Goal: Task Accomplishment & Management: Complete application form

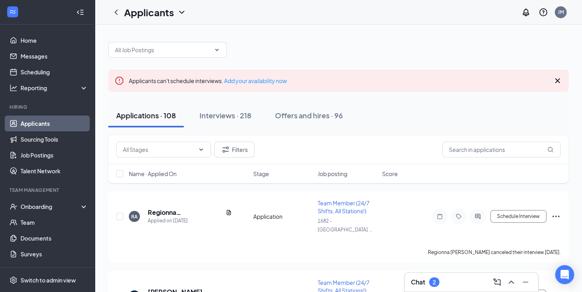
click at [443, 280] on div "Chat 2" at bounding box center [471, 282] width 121 height 13
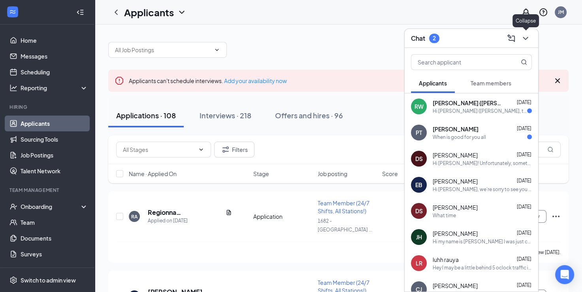
click at [525, 39] on icon "ChevronDown" at bounding box center [525, 38] width 9 height 9
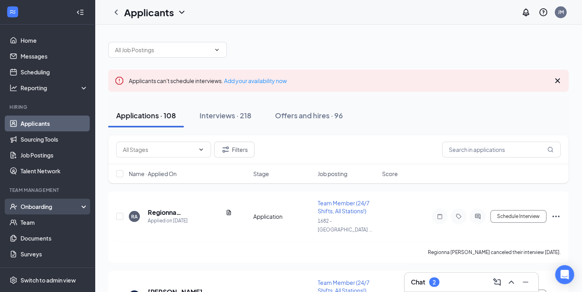
click at [33, 208] on div "Onboarding" at bounding box center [51, 206] width 61 height 8
click at [48, 223] on link "Overview" at bounding box center [55, 222] width 68 height 16
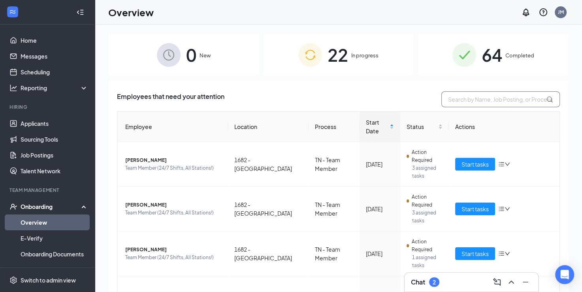
click at [484, 97] on input "text" at bounding box center [501, 99] width 119 height 16
type input "sas"
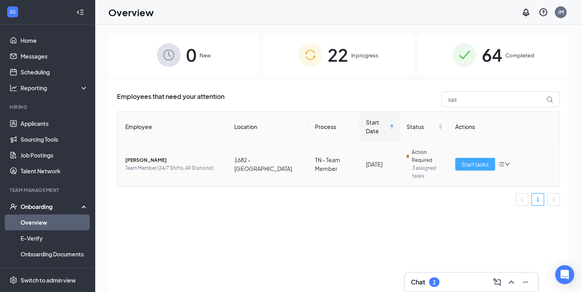
click at [475, 162] on span "Start tasks" at bounding box center [475, 164] width 27 height 9
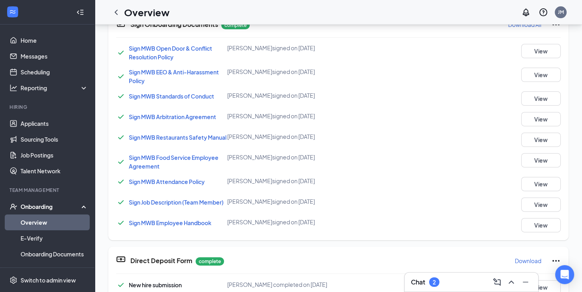
scroll to position [595, 0]
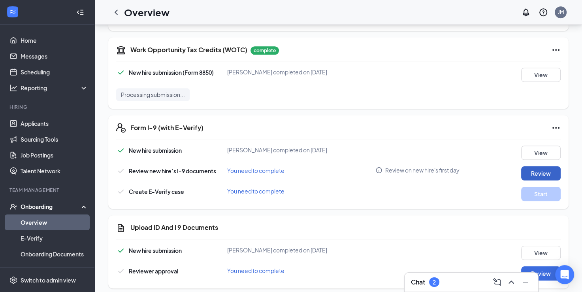
click at [530, 178] on button "Review" at bounding box center [541, 173] width 40 height 14
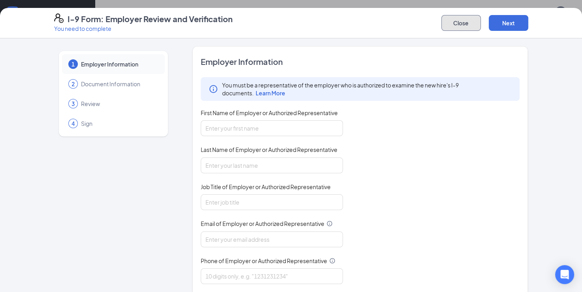
click at [450, 20] on button "Close" at bounding box center [462, 23] width 40 height 16
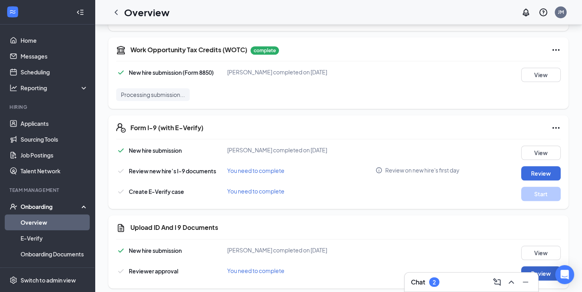
click at [541, 275] on button "Review" at bounding box center [541, 273] width 40 height 14
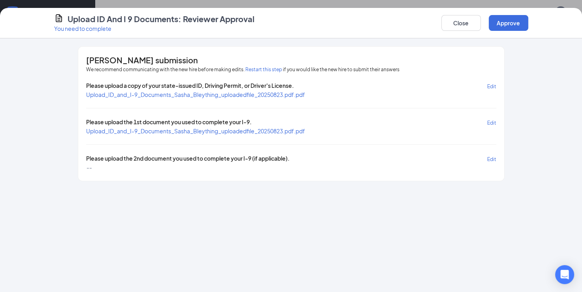
drag, startPoint x: 293, startPoint y: 100, endPoint x: 296, endPoint y: 92, distance: 8.3
click at [296, 92] on div "Please upload a copy of your state-issued ID, Driving Permit, or Driver's Licen…" at bounding box center [291, 126] width 410 height 90
click at [296, 92] on span "Upload_ID_and_I-9_Documents_Sasha_Bleything_uploadedfile_20250823.pdf.pdf" at bounding box center [195, 94] width 219 height 7
drag, startPoint x: 237, startPoint y: 134, endPoint x: 239, endPoint y: 129, distance: 5.0
click at [239, 129] on span "Upload_ID_and_I-9_Documents_Sasha_Bleything_uploadedfile_20250823.pdf.pdf" at bounding box center [195, 131] width 219 height 8
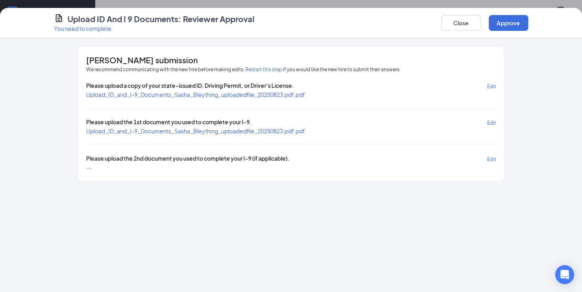
click at [239, 129] on span "Upload_ID_and_I-9_Documents_Sasha_Bleything_uploadedfile_20250823.pdf.pdf" at bounding box center [195, 130] width 219 height 7
click at [498, 28] on button "Approve" at bounding box center [509, 23] width 40 height 16
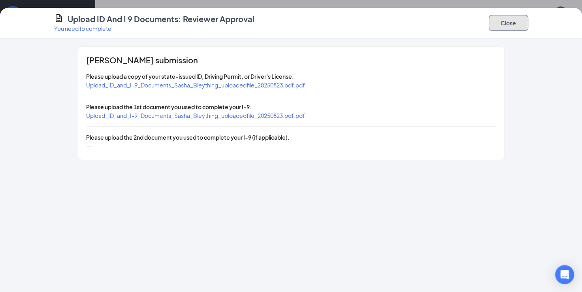
click at [510, 22] on button "Close" at bounding box center [509, 23] width 40 height 16
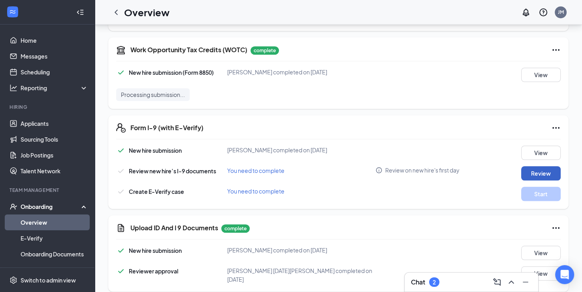
click at [527, 172] on button "Review" at bounding box center [541, 173] width 40 height 14
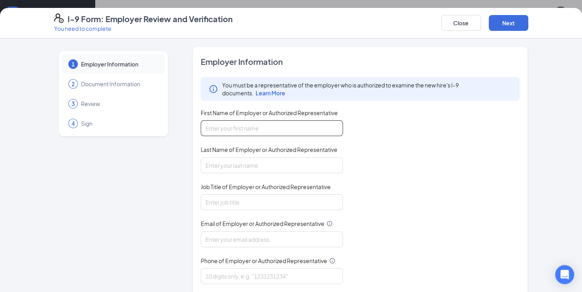
click at [298, 130] on input "First Name of Employer or Authorized Representative" at bounding box center [272, 128] width 142 height 16
type input "[PERSON_NAME]"
type input "[DATE][PERSON_NAME]"
type input "[EMAIL_ADDRESS][DOMAIN_NAME]"
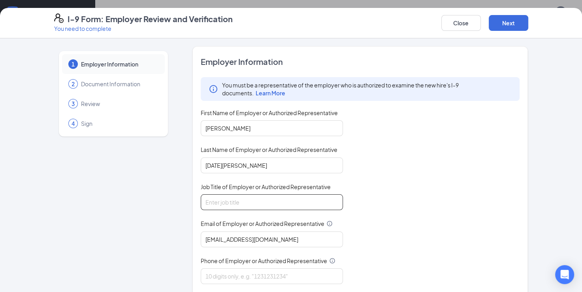
click at [306, 200] on input "Job Title of Employer or Authorized Representative" at bounding box center [272, 202] width 142 height 16
type input "op"
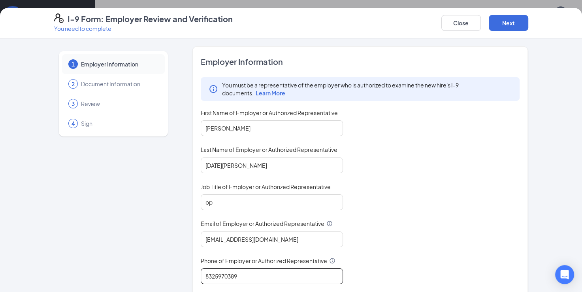
type input "8325970389"
click at [559, 163] on div "1 Employer Information 2 Document Information 3 Review 4 Sign Employer Informat…" at bounding box center [291, 164] width 582 height 253
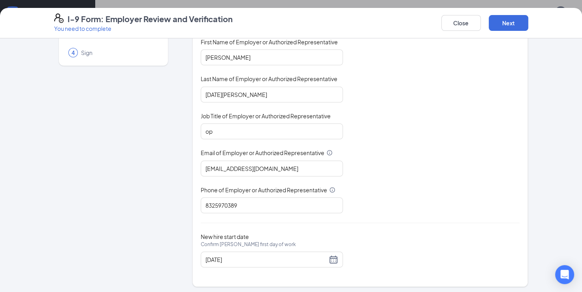
scroll to position [71, 0]
click at [508, 27] on button "Next" at bounding box center [509, 23] width 40 height 16
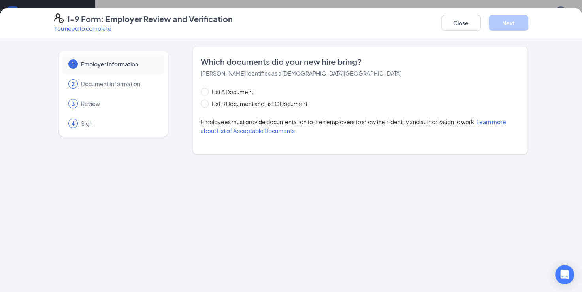
scroll to position [0, 0]
click at [240, 100] on span "List B Document and List C Document" at bounding box center [260, 103] width 102 height 9
click at [206, 100] on input "List B Document and List C Document" at bounding box center [204, 103] width 6 height 6
radio input "true"
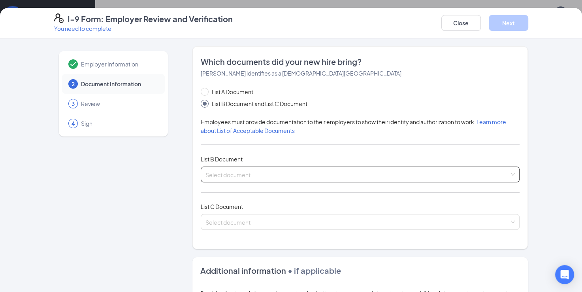
click at [256, 172] on div "Select document List B Documents Driver’s License issued by U.S State or outlyi…" at bounding box center [360, 174] width 319 height 16
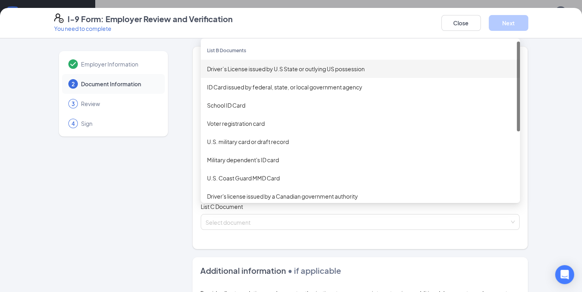
click at [249, 68] on div "Driver’s License issued by U.S State or outlying US possession" at bounding box center [360, 68] width 307 height 9
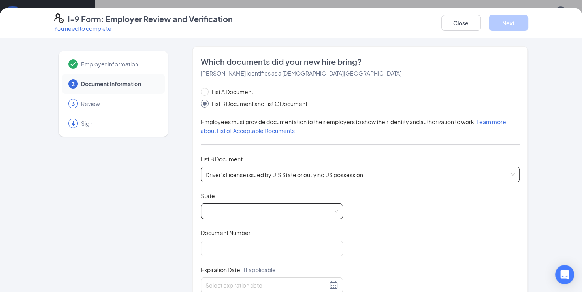
click at [217, 204] on span at bounding box center [272, 211] width 133 height 15
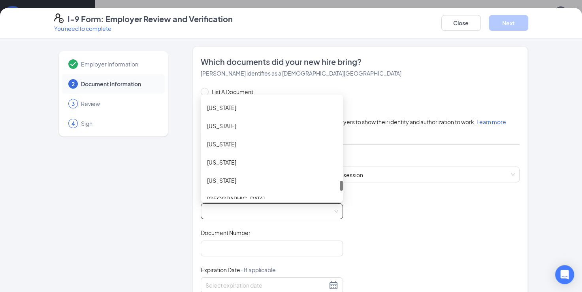
scroll to position [810, 0]
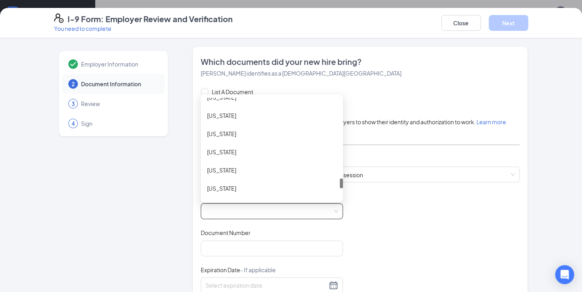
drag, startPoint x: 339, startPoint y: 104, endPoint x: 339, endPoint y: 185, distance: 80.6
click at [340, 185] on div at bounding box center [341, 183] width 3 height 10
click at [235, 135] on div "[US_STATE]" at bounding box center [272, 133] width 130 height 9
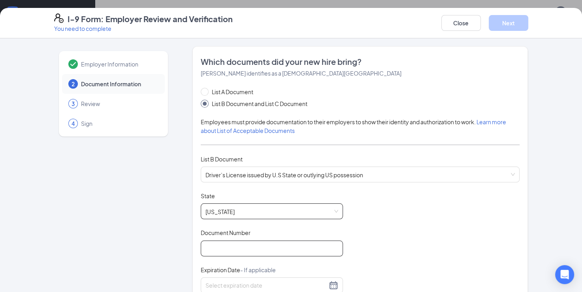
click at [235, 244] on input "Document Number" at bounding box center [272, 248] width 142 height 16
type input "113178671"
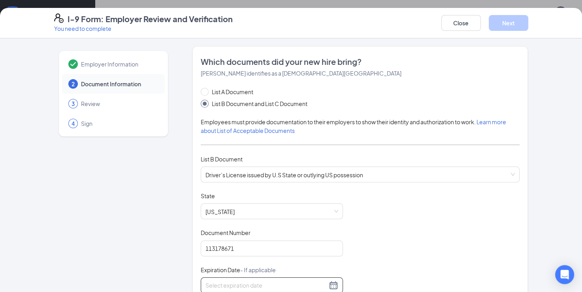
click at [258, 283] on input at bounding box center [267, 285] width 122 height 9
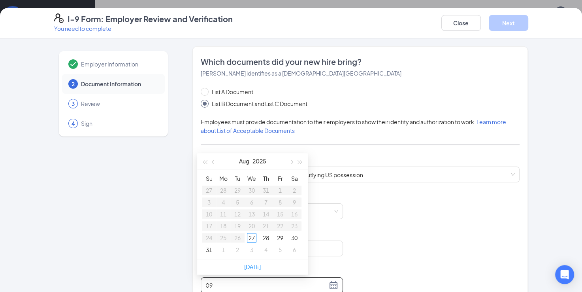
type input "0"
click at [210, 201] on div "4" at bounding box center [208, 201] width 9 height 9
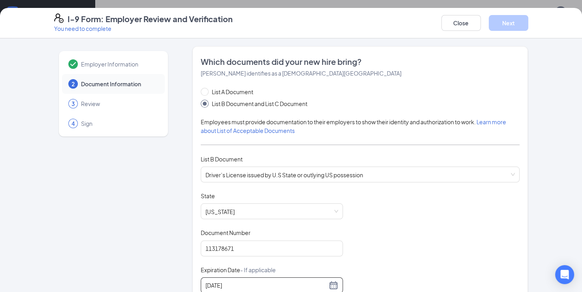
type input "[DATE]"
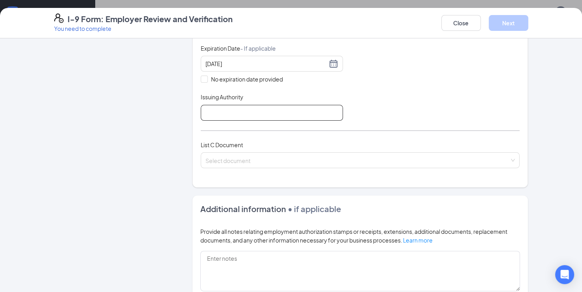
click at [270, 111] on input "Issuing Authority" at bounding box center [272, 113] width 142 height 16
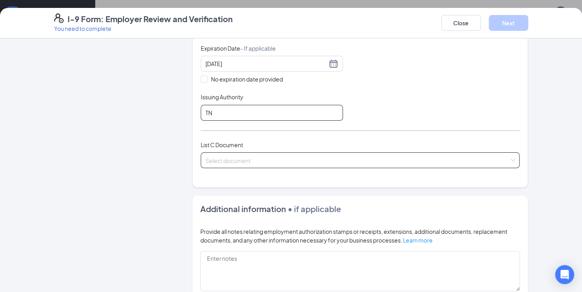
type input "tn"
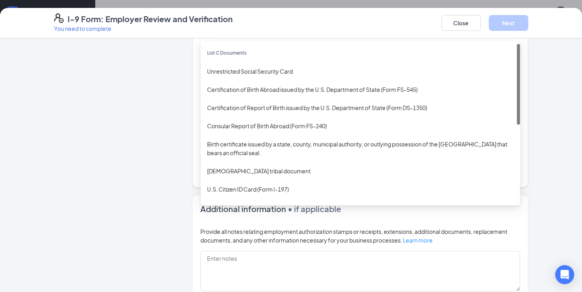
click at [238, 161] on div "Select document List C Documents Unrestricted Social Security Card Certificatio…" at bounding box center [360, 160] width 319 height 16
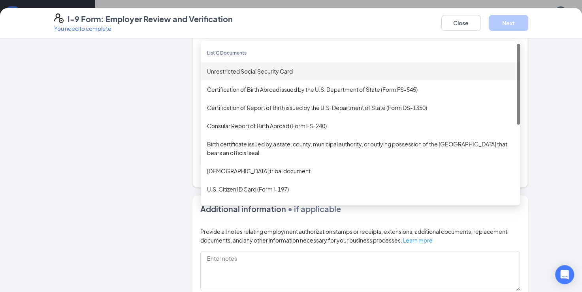
click at [246, 70] on div "Unrestricted Social Security Card" at bounding box center [360, 71] width 307 height 9
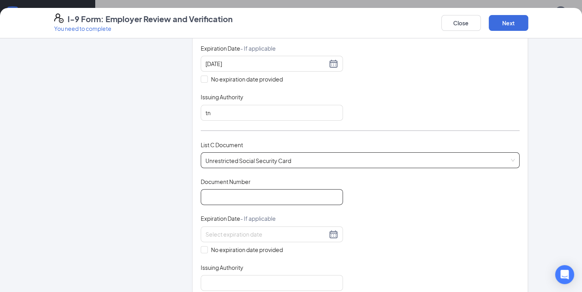
click at [203, 195] on input "Document Number" at bounding box center [272, 197] width 142 height 16
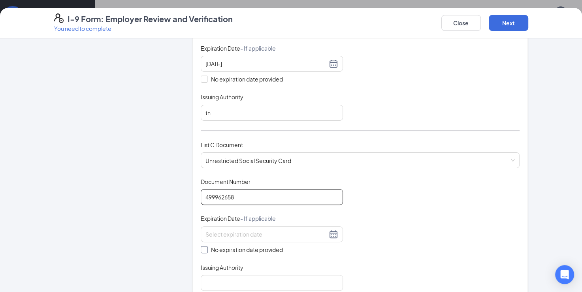
type input "499962658"
click at [203, 249] on span at bounding box center [204, 249] width 7 height 7
click at [203, 249] on input "No expiration date provided" at bounding box center [204, 249] width 6 height 6
checkbox input "true"
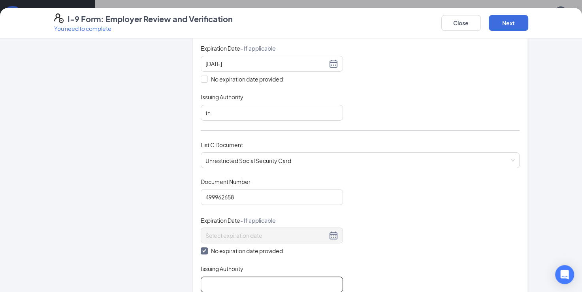
click at [212, 281] on input "Issuing Authority" at bounding box center [272, 284] width 142 height 16
type input "ssa"
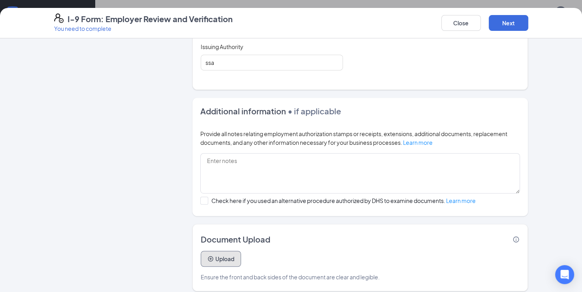
click at [212, 257] on button "Upload" at bounding box center [221, 259] width 40 height 16
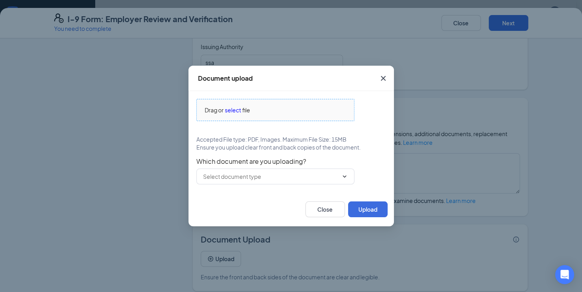
click at [229, 108] on span "select" at bounding box center [233, 110] width 16 height 9
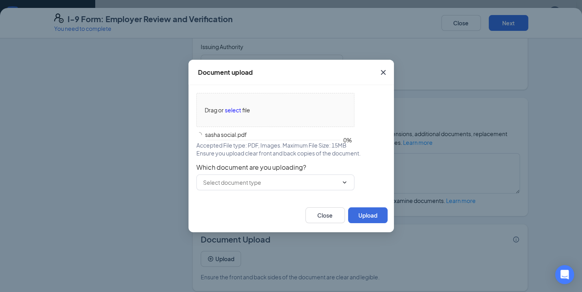
click at [293, 173] on div "Which document are you uploading?" at bounding box center [291, 176] width 190 height 27
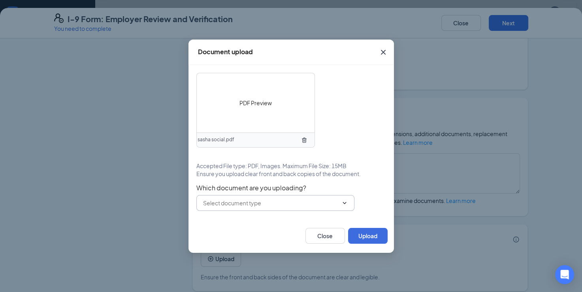
click at [286, 181] on div "PDF Preview sasha social.pdf Accepted File type: PDF, Images. Maximum File Size…" at bounding box center [291, 142] width 190 height 138
click at [281, 201] on input "text" at bounding box center [270, 202] width 135 height 9
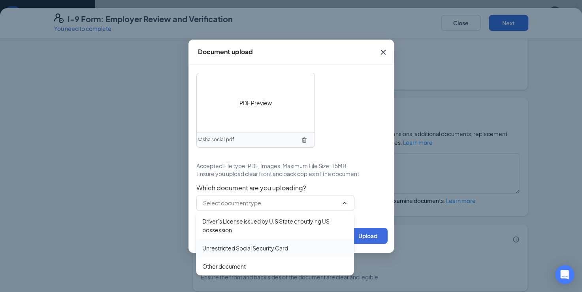
click at [256, 246] on div "Unrestricted Social Security Card" at bounding box center [245, 248] width 86 height 9
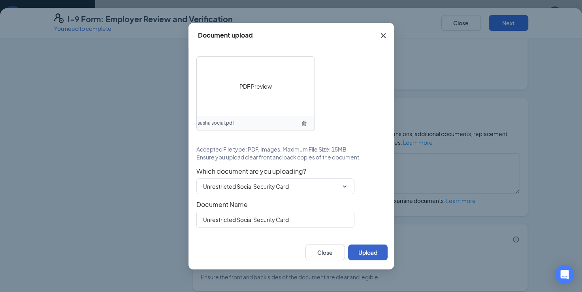
click at [353, 251] on button "Upload" at bounding box center [368, 252] width 40 height 16
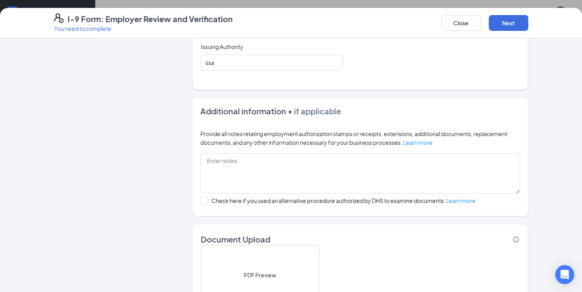
scroll to position [521, 0]
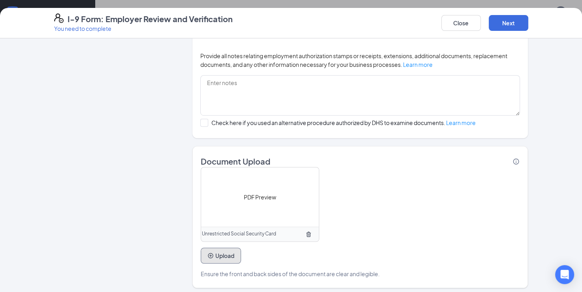
click at [230, 256] on button "Upload" at bounding box center [221, 255] width 40 height 16
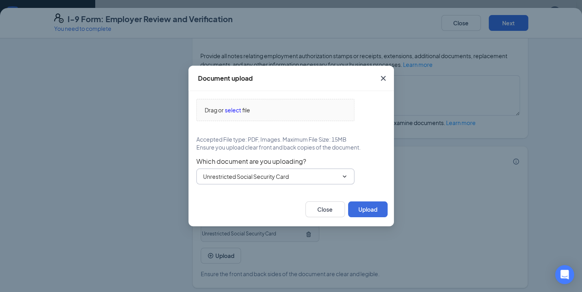
click at [275, 174] on input "Unrestricted Social Security Card" at bounding box center [270, 176] width 135 height 9
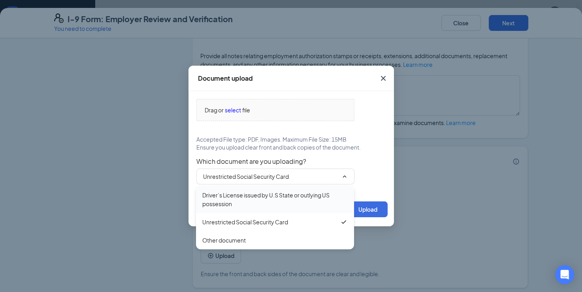
click at [279, 202] on div "Driver’s License issued by U.S State or outlying US possession" at bounding box center [274, 199] width 145 height 17
type input "Driver’s License issued by U.S State or outlying US possession"
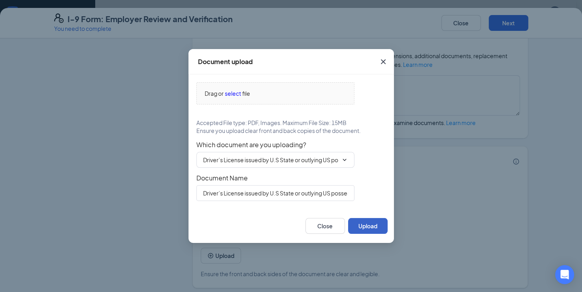
click at [362, 224] on button "Upload" at bounding box center [368, 226] width 40 height 16
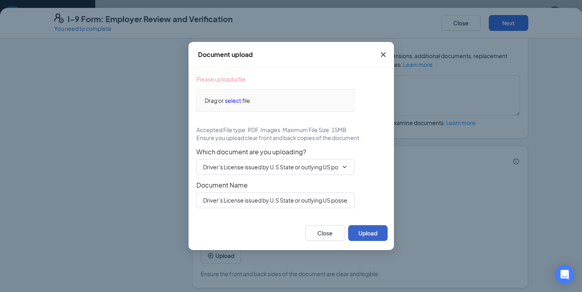
click at [367, 227] on button "Upload" at bounding box center [368, 233] width 40 height 16
click at [238, 98] on span "select" at bounding box center [233, 100] width 16 height 9
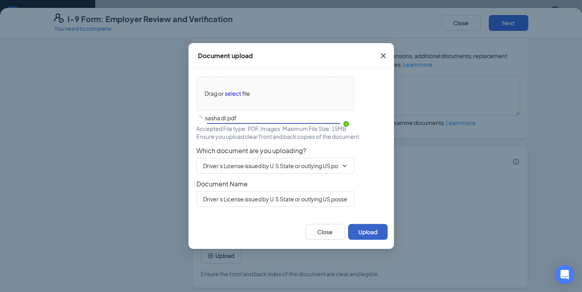
click at [373, 225] on div "Document upload Drag or select file sasha dl.pdf Accepted File type: PDF, Image…" at bounding box center [292, 146] width 206 height 206
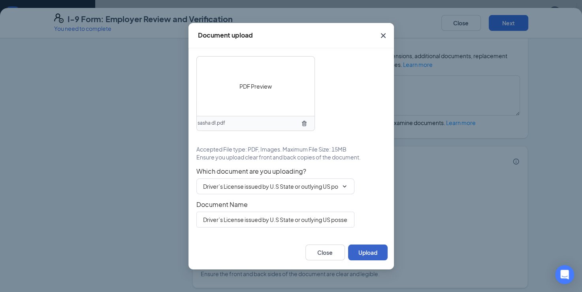
click at [370, 253] on button "Upload" at bounding box center [368, 252] width 40 height 16
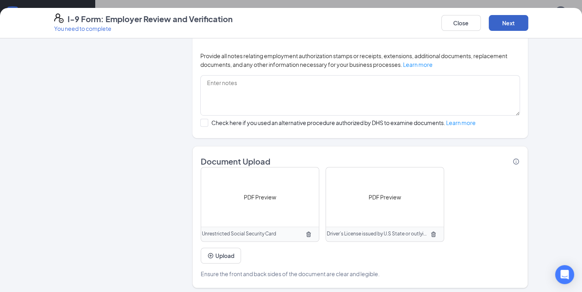
click at [503, 25] on button "Next" at bounding box center [509, 23] width 40 height 16
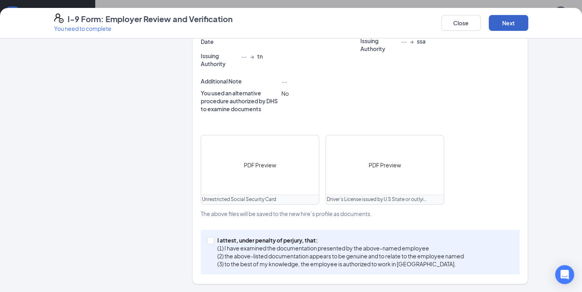
scroll to position [283, 0]
click at [230, 240] on p "I attest, under penalty of perjury, that:" at bounding box center [340, 241] width 247 height 8
click at [213, 240] on input "I attest, under penalty of [PERSON_NAME], that: (1) I have examined the documen…" at bounding box center [210, 241] width 6 height 6
checkbox input "true"
click at [512, 25] on button "Next" at bounding box center [509, 23] width 40 height 16
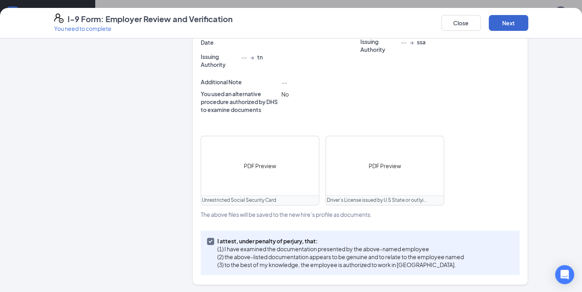
scroll to position [0, 0]
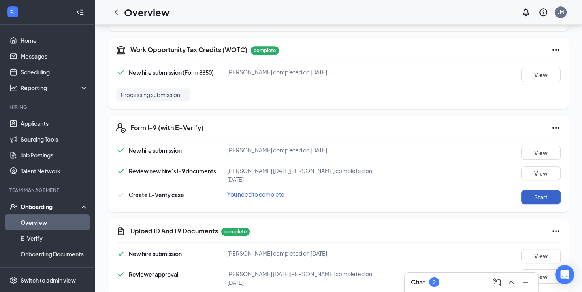
click at [528, 195] on button "Start" at bounding box center [541, 197] width 40 height 14
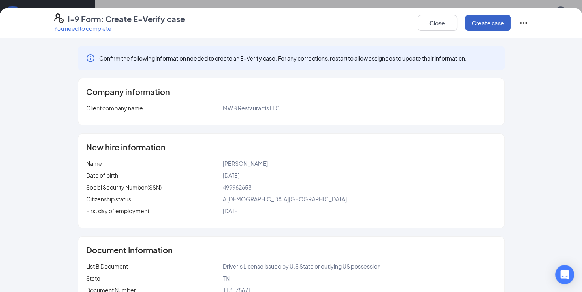
click at [489, 26] on button "Create case" at bounding box center [488, 23] width 46 height 16
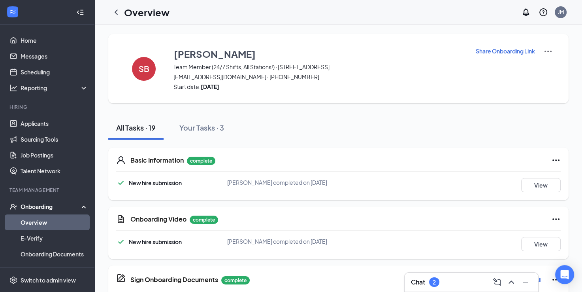
click at [55, 219] on link "Overview" at bounding box center [55, 222] width 68 height 16
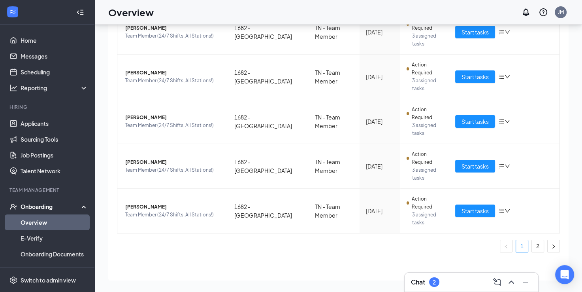
scroll to position [323, 0]
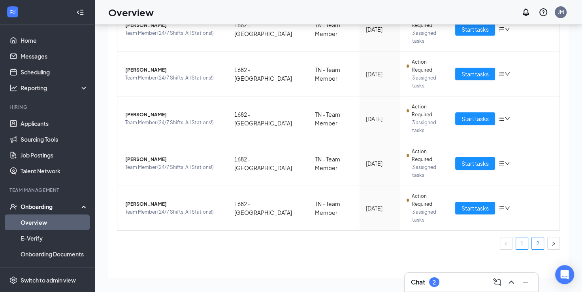
click at [536, 240] on link "2" at bounding box center [538, 243] width 12 height 12
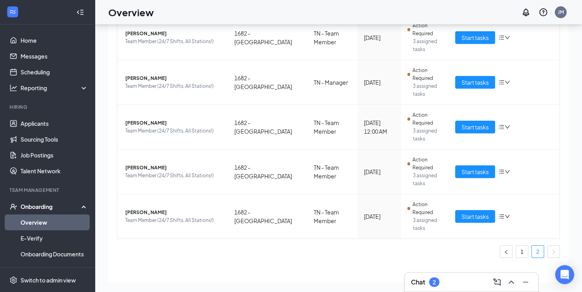
scroll to position [66, 0]
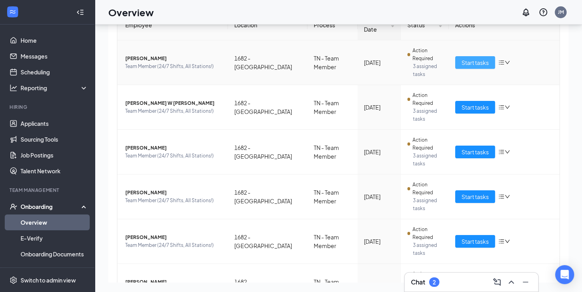
click at [462, 58] on span "Start tasks" at bounding box center [475, 62] width 27 height 9
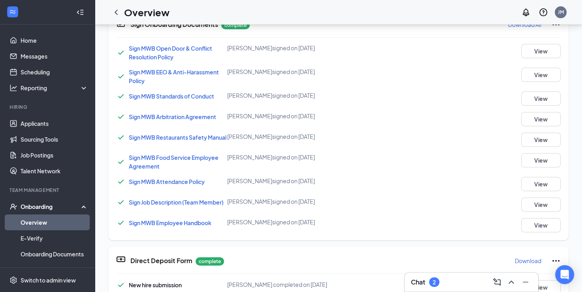
scroll to position [603, 0]
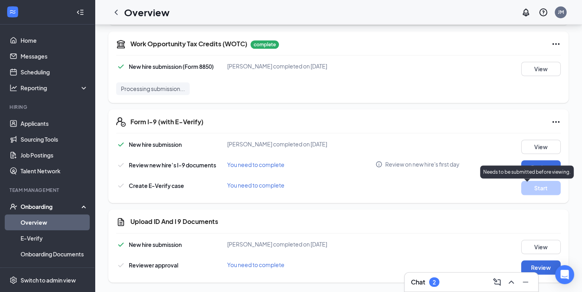
click at [536, 165] on div "Needs to be submitted before viewing." at bounding box center [527, 171] width 94 height 13
click at [527, 168] on button "Review" at bounding box center [541, 167] width 40 height 14
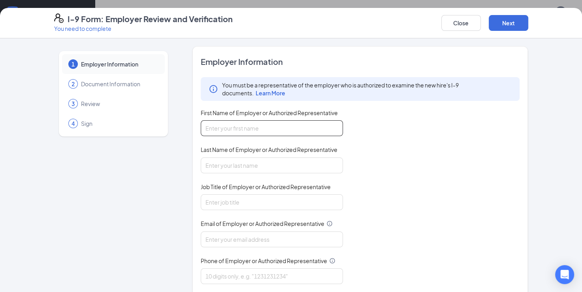
click at [289, 121] on input "First Name of Employer or Authorized Representative" at bounding box center [272, 128] width 142 height 16
type input "[PERSON_NAME]"
type input "[DATE][PERSON_NAME]"
type input "[EMAIL_ADDRESS][DOMAIN_NAME]"
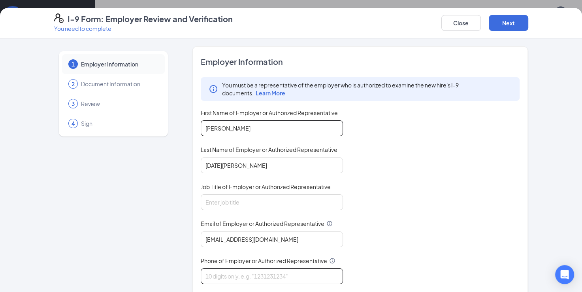
type input "8325970389"
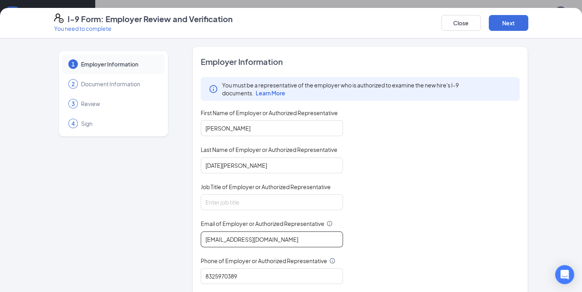
click at [276, 238] on input "[EMAIL_ADDRESS][DOMAIN_NAME]" at bounding box center [272, 239] width 142 height 16
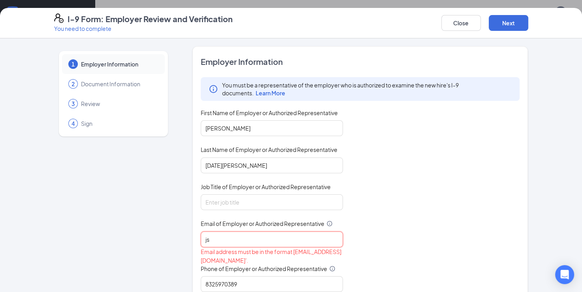
type input "j"
type input "[EMAIL_ADDRESS][DOMAIN_NAME]"
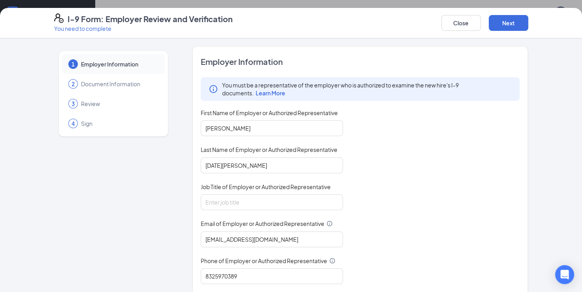
scroll to position [71, 0]
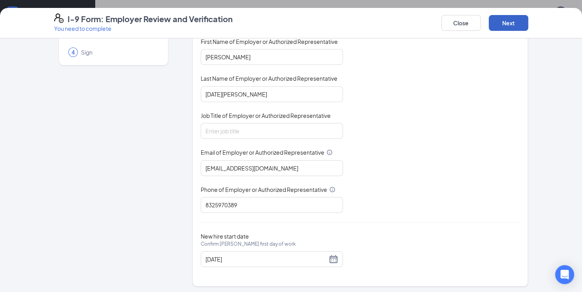
click at [509, 23] on button "Next" at bounding box center [509, 23] width 40 height 16
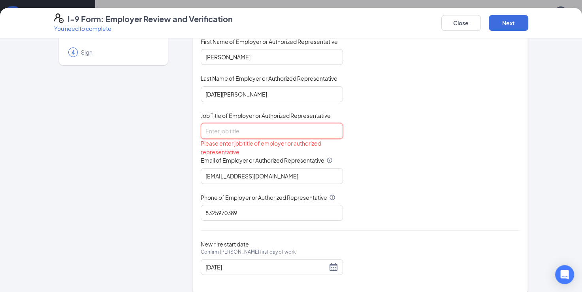
click at [307, 127] on input "Job Title of Employer or Authorized Representative" at bounding box center [272, 131] width 142 height 16
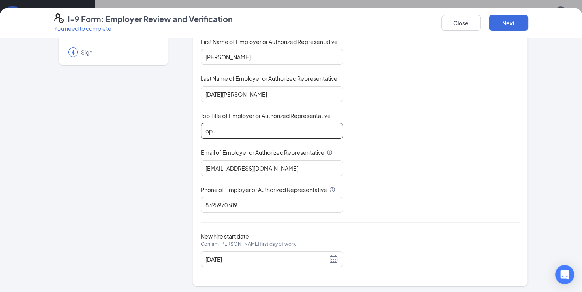
type input "op"
click at [506, 26] on button "Next" at bounding box center [509, 23] width 40 height 16
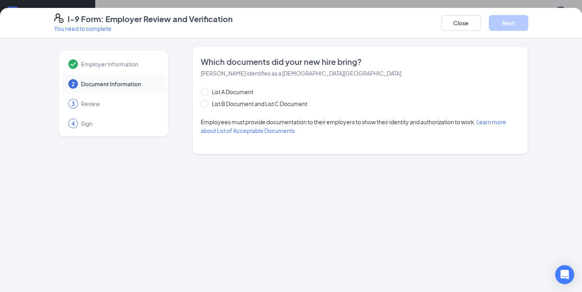
scroll to position [0, 0]
click at [453, 23] on button "Close" at bounding box center [462, 23] width 40 height 16
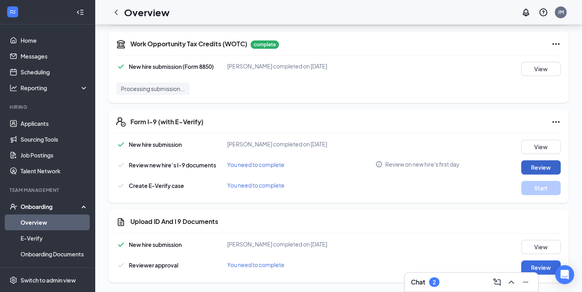
click at [531, 168] on button "Review" at bounding box center [541, 167] width 40 height 14
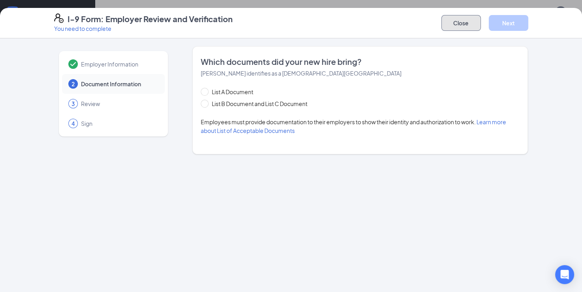
drag, startPoint x: 453, startPoint y: 24, endPoint x: 574, endPoint y: 248, distance: 254.2
click at [574, 248] on div "I-9 Form: Employer Review and Verification You need to complete Close Next Empl…" at bounding box center [291, 150] width 582 height 284
click at [461, 20] on button "Close" at bounding box center [462, 23] width 40 height 16
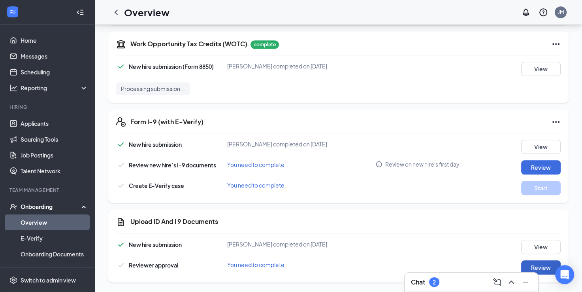
click at [538, 268] on button "Review" at bounding box center [541, 267] width 40 height 14
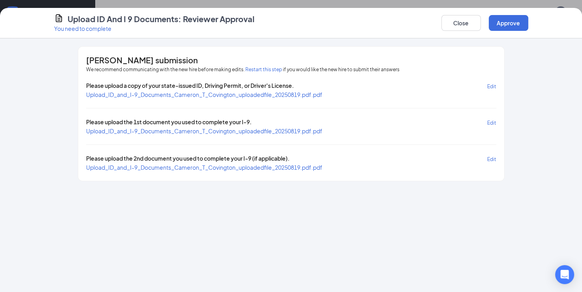
click at [268, 99] on div "Please upload a copy of your state-issued ID, Driving Permit, or Driver's Licen…" at bounding box center [291, 126] width 410 height 90
click at [269, 93] on span "Upload_ID_and_I-9_Documents_Cameron_T_Covington_uploadedfile_20250819.pdf.pdf" at bounding box center [204, 94] width 236 height 7
click at [279, 168] on span "Upload_ID_and_I-9_Documents_Cameron_T_Covington_uploadedfile_20250819.pdf.pdf" at bounding box center [204, 167] width 236 height 7
click at [521, 22] on button "Approve" at bounding box center [509, 23] width 40 height 16
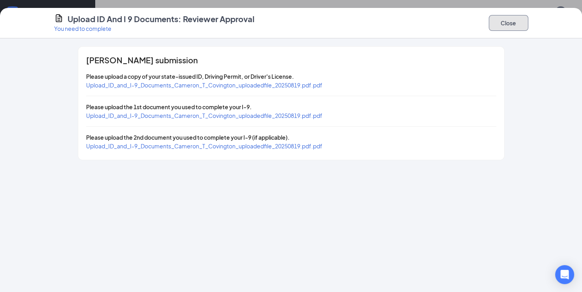
click at [515, 21] on button "Close" at bounding box center [509, 23] width 40 height 16
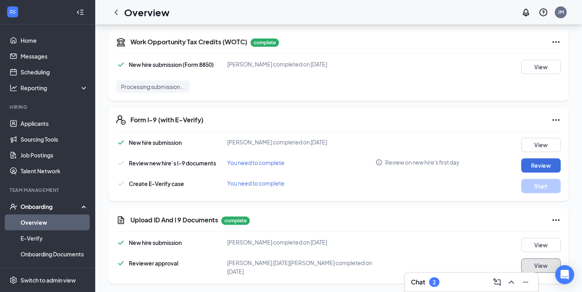
click at [532, 267] on button "View" at bounding box center [541, 265] width 40 height 14
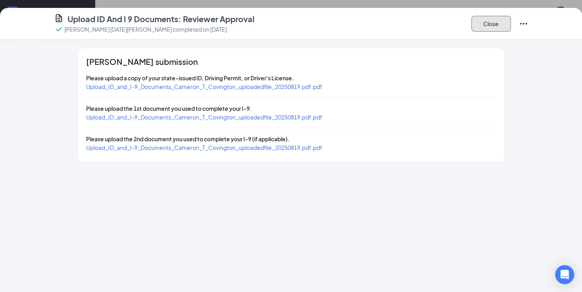
click at [485, 22] on button "Close" at bounding box center [492, 24] width 40 height 16
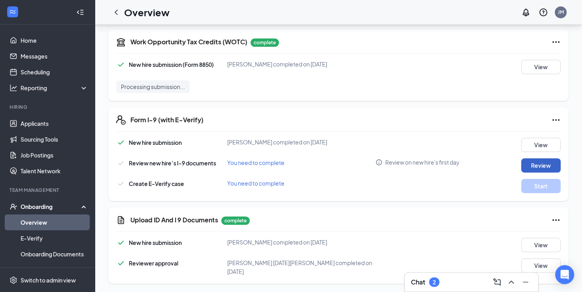
click at [535, 163] on button "Review" at bounding box center [541, 165] width 40 height 14
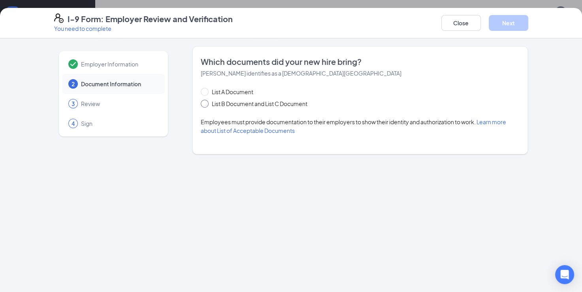
click at [272, 104] on span "List B Document and List C Document" at bounding box center [260, 103] width 102 height 9
click at [206, 104] on input "List B Document and List C Document" at bounding box center [204, 103] width 6 height 6
radio input "true"
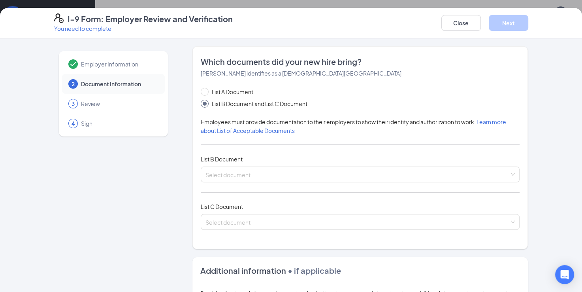
click at [364, 185] on div "List A Document List B Document and List C Document Employees must provide docu…" at bounding box center [360, 163] width 319 height 152
click at [365, 178] on div "Select document Driver’s License issued by U.S State or outlying US possession …" at bounding box center [360, 174] width 319 height 16
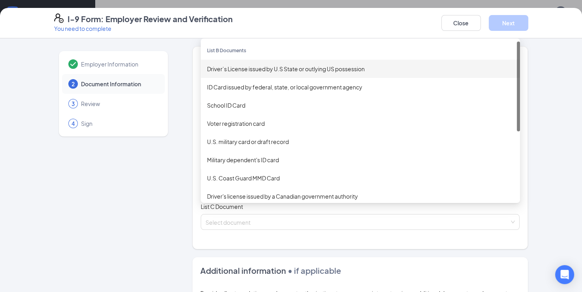
click at [315, 73] on div "Driver’s License issued by U.S State or outlying US possession" at bounding box center [360, 69] width 319 height 18
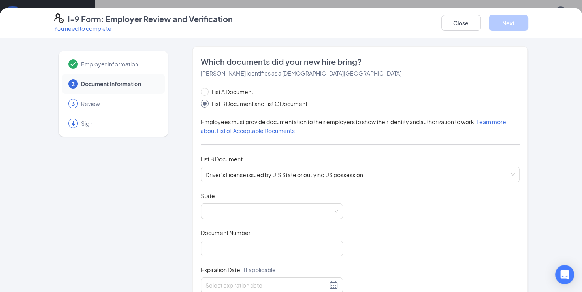
click at [284, 202] on div "State" at bounding box center [272, 197] width 142 height 11
click at [284, 214] on span at bounding box center [272, 211] width 133 height 15
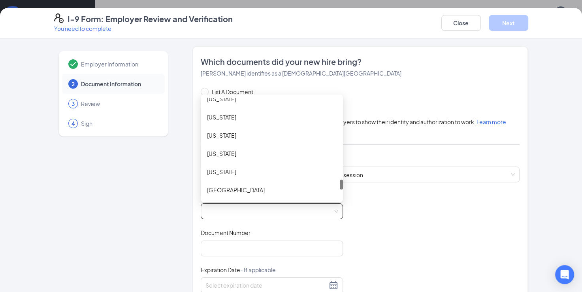
scroll to position [822, 0]
drag, startPoint x: 338, startPoint y: 102, endPoint x: 336, endPoint y: 184, distance: 82.2
click at [340, 184] on div at bounding box center [341, 184] width 3 height 10
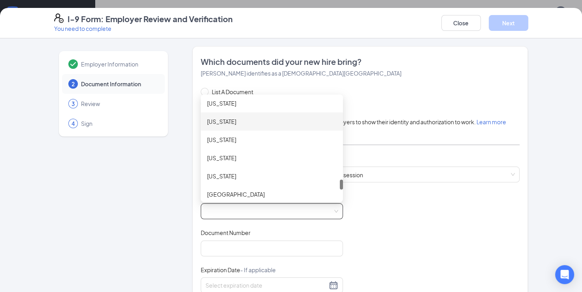
click at [254, 126] on div "[US_STATE]" at bounding box center [272, 121] width 142 height 18
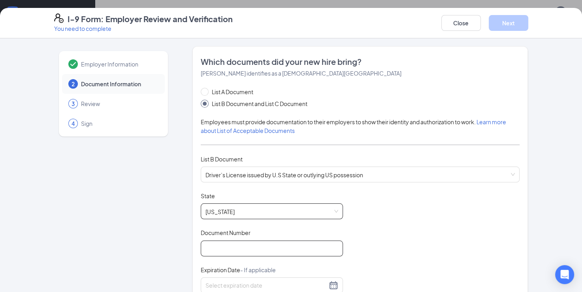
click at [244, 243] on input "Document Number" at bounding box center [272, 248] width 142 height 16
type input "139698207"
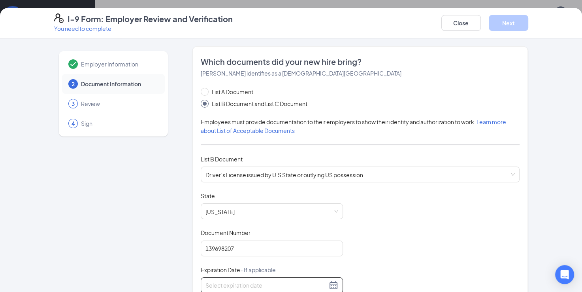
click at [218, 283] on input at bounding box center [267, 285] width 122 height 9
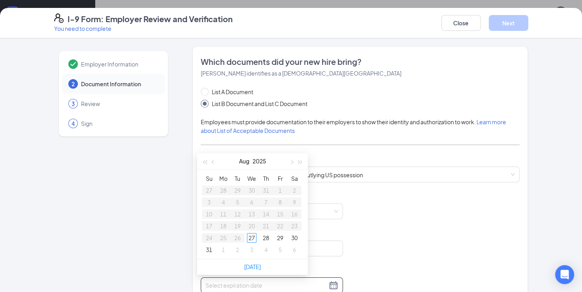
type input "[DATE]"
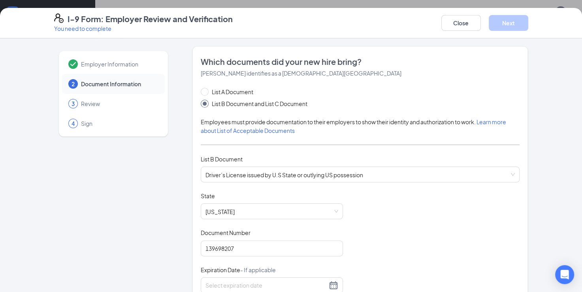
click at [365, 229] on div "Document Title Driver’s License issued by U.S State or outlying US possession S…" at bounding box center [360, 267] width 319 height 150
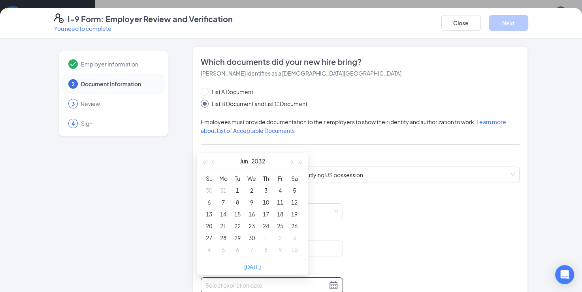
click at [280, 281] on input at bounding box center [267, 285] width 122 height 9
click at [209, 204] on div "6" at bounding box center [208, 201] width 9 height 9
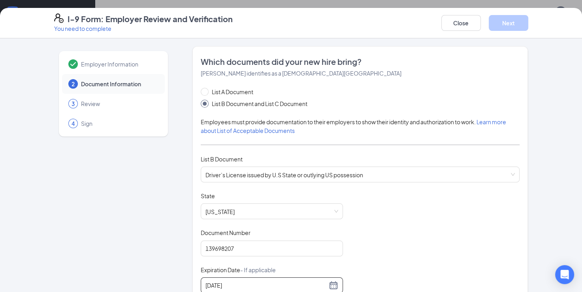
type input "[DATE]"
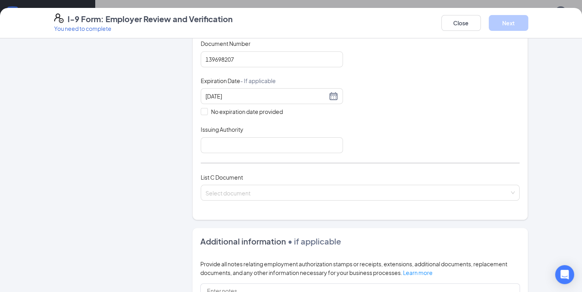
scroll to position [190, 0]
click at [290, 143] on input "Issuing Authority" at bounding box center [272, 144] width 142 height 16
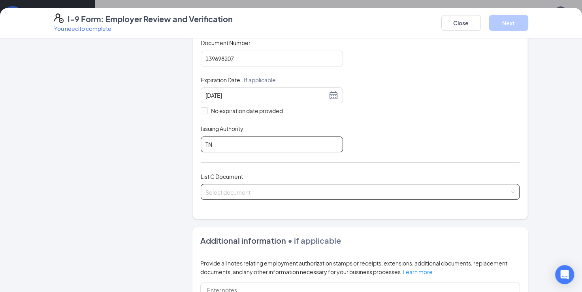
type input "tn"
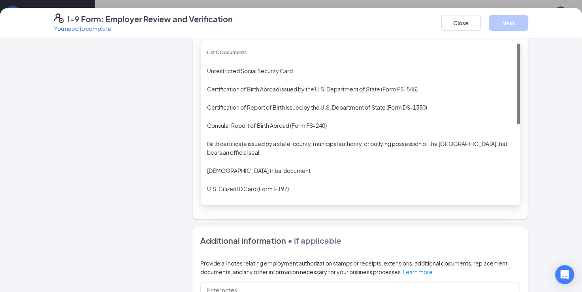
click at [274, 189] on div "Select document List C Documents Unrestricted Social Security Card Certificatio…" at bounding box center [360, 192] width 319 height 16
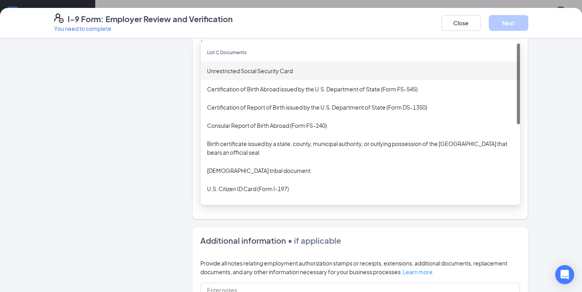
click at [277, 69] on div "Unrestricted Social Security Card" at bounding box center [360, 70] width 307 height 9
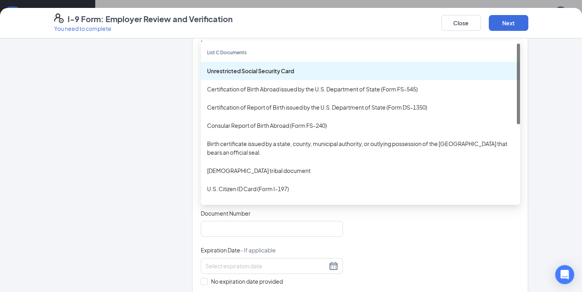
click at [251, 191] on span "Unrestricted Social Security Card" at bounding box center [361, 191] width 310 height 15
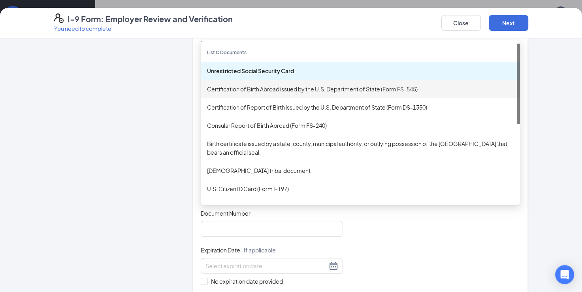
click at [270, 88] on div "Certification of Birth Abroad issued by the U.S. Department of State (Form FS-5…" at bounding box center [360, 89] width 307 height 9
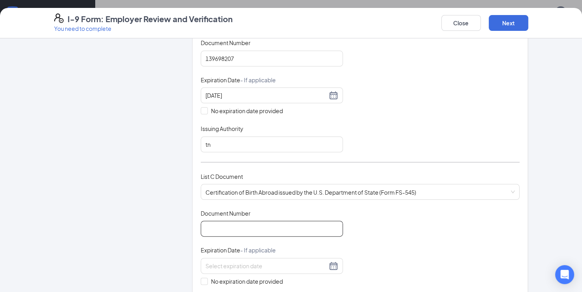
click at [228, 231] on input "Document Number" at bounding box center [272, 229] width 142 height 16
type input "1412003036498"
click at [223, 266] on input at bounding box center [267, 265] width 122 height 9
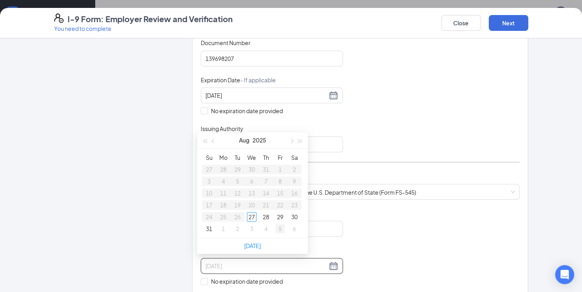
type input "[DATE]"
click at [208, 277] on span "No expiration date provided" at bounding box center [247, 281] width 78 height 9
click at [204, 278] on input "No expiration date provided" at bounding box center [204, 281] width 6 height 6
checkbox input "true"
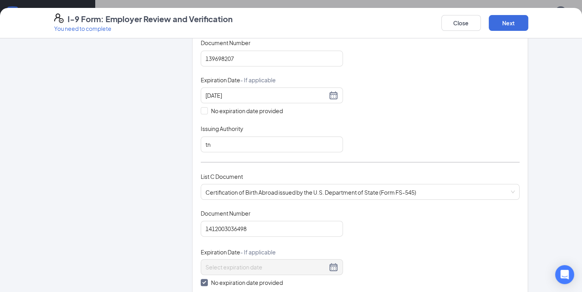
scroll to position [412, 0]
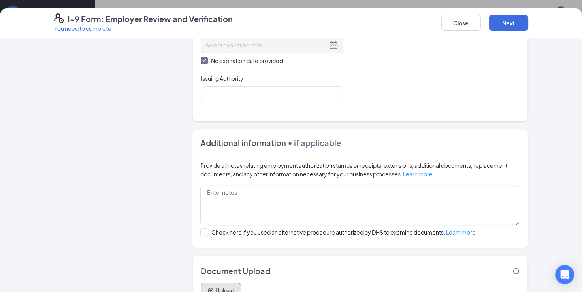
click at [215, 282] on button "Upload" at bounding box center [221, 290] width 40 height 16
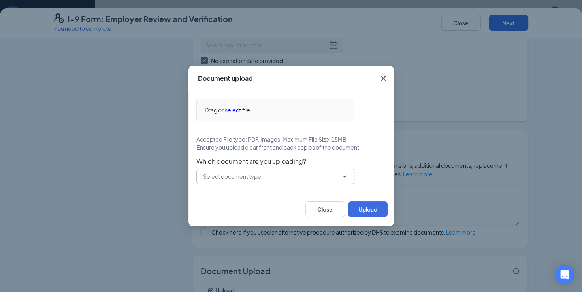
click at [241, 183] on span at bounding box center [275, 176] width 158 height 16
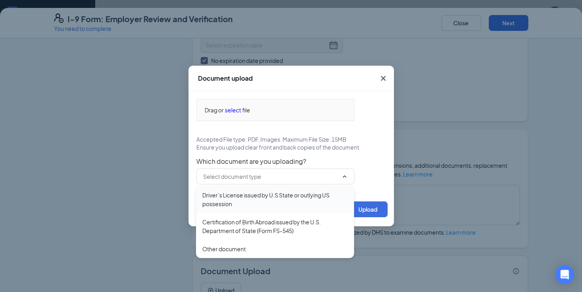
click at [240, 198] on div "Driver’s License issued by U.S State or outlying US possession" at bounding box center [274, 199] width 145 height 17
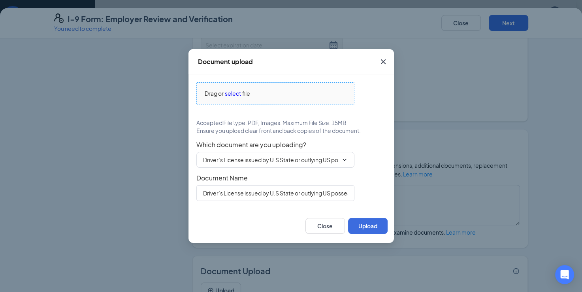
click at [237, 92] on span "select" at bounding box center [233, 93] width 16 height 9
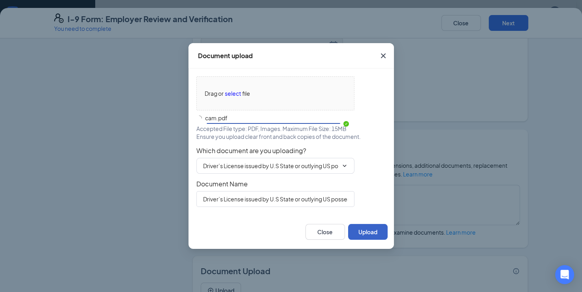
click at [360, 235] on button "Upload" at bounding box center [368, 232] width 40 height 16
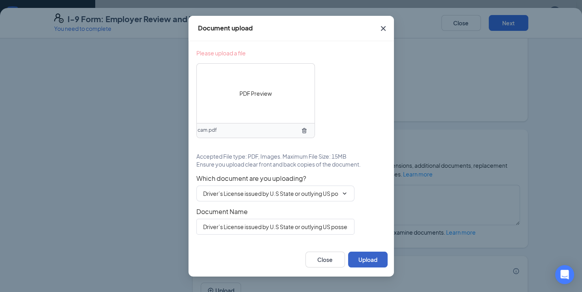
click at [358, 259] on button "Upload" at bounding box center [368, 259] width 40 height 16
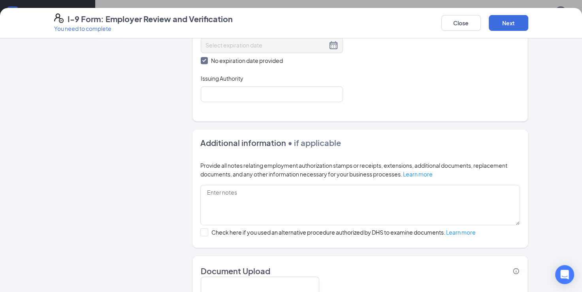
scroll to position [521, 0]
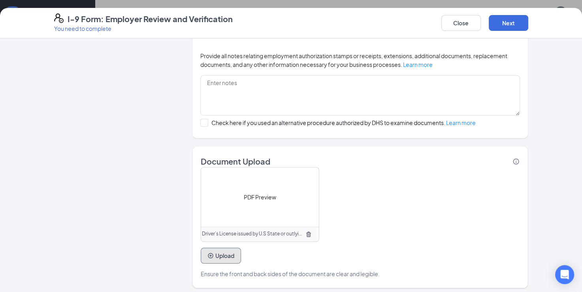
click at [234, 247] on button "Upload" at bounding box center [221, 255] width 40 height 16
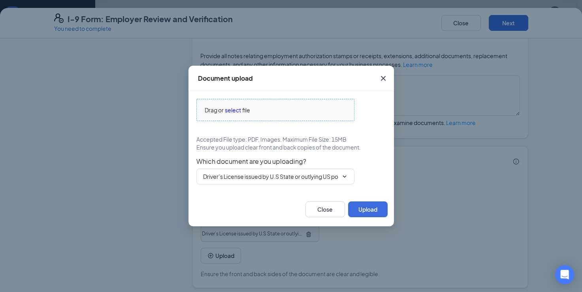
click at [234, 111] on span "select" at bounding box center [233, 110] width 16 height 9
click at [291, 178] on input "Driver’s License issued by U.S State or outlying US possession" at bounding box center [270, 176] width 135 height 9
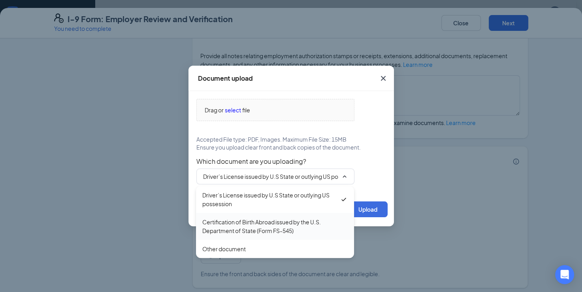
click at [265, 226] on div "Certification of Birth Abroad issued by the U.S. Department of State (Form FS-5…" at bounding box center [274, 225] width 145 height 17
type input "Certification of Birth Abroad issued by the U.S. Department of State (Form FS-5…"
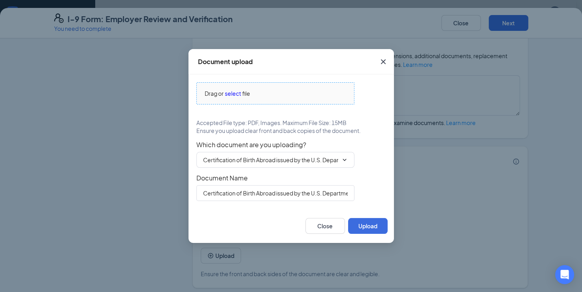
click at [235, 91] on span "select" at bounding box center [233, 93] width 16 height 9
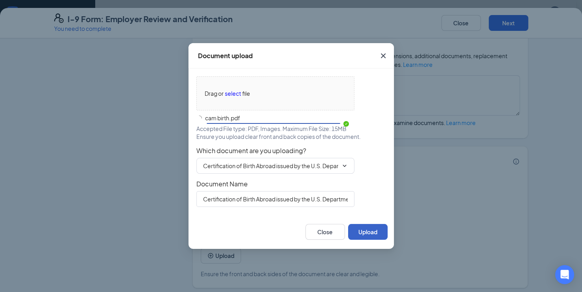
click at [373, 230] on button "Upload" at bounding box center [368, 232] width 40 height 16
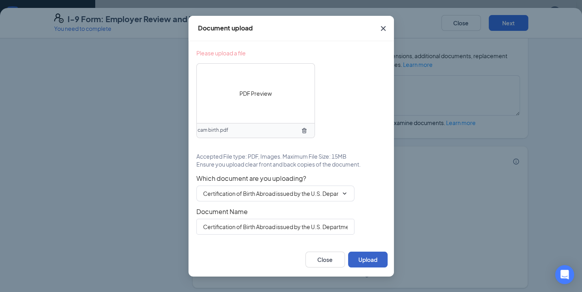
click at [375, 261] on button "Upload" at bounding box center [368, 259] width 40 height 16
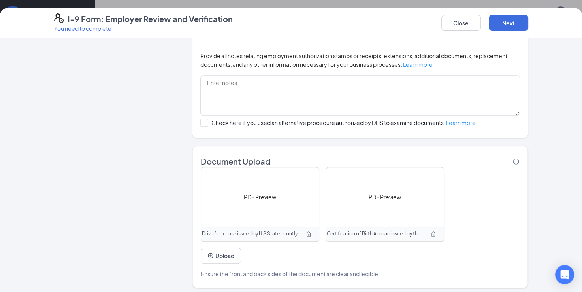
scroll to position [299, 0]
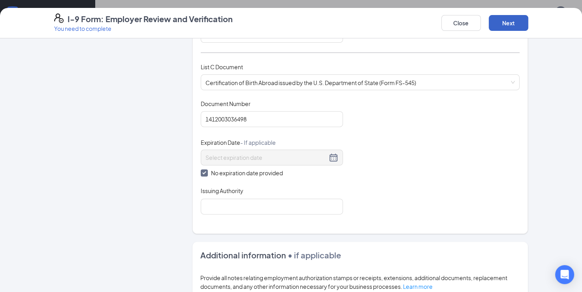
click at [503, 18] on button "Next" at bounding box center [509, 23] width 40 height 16
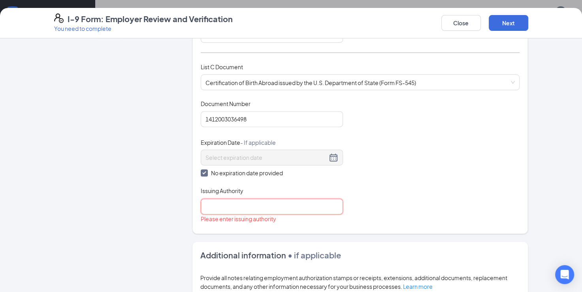
click at [254, 208] on input "Issuing Authority" at bounding box center [272, 206] width 142 height 16
type input "tn"
click at [437, 210] on div "Document Title Certification of Birth Abroad issued by the U.S. Department of S…" at bounding box center [360, 157] width 319 height 115
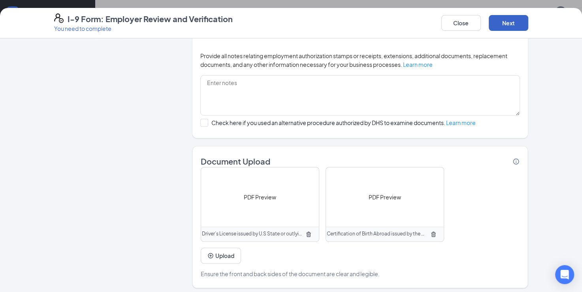
click at [514, 22] on button "Next" at bounding box center [509, 23] width 40 height 16
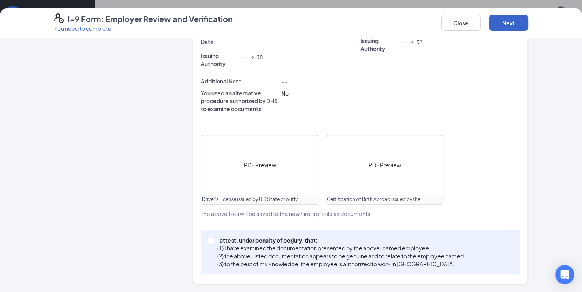
scroll to position [283, 0]
click at [302, 253] on p "(2) the above-listed documentation appears to be genuine and to relate to the e…" at bounding box center [340, 257] width 247 height 8
click at [213, 243] on input "I attest, under penalty of [PERSON_NAME], that: (1) I have examined the documen…" at bounding box center [210, 241] width 6 height 6
checkbox input "true"
click at [512, 25] on button "Next" at bounding box center [509, 23] width 40 height 16
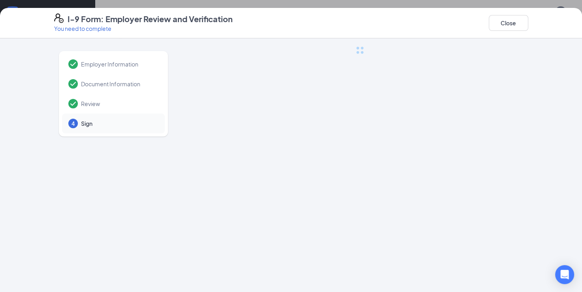
scroll to position [0, 0]
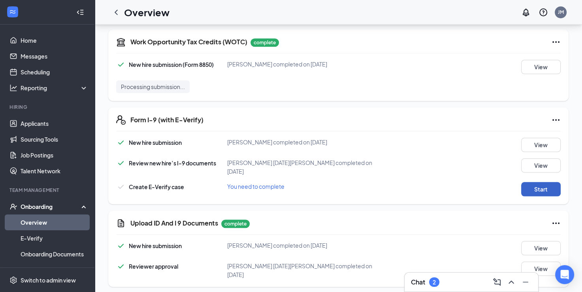
click at [535, 192] on button "Start" at bounding box center [541, 189] width 40 height 14
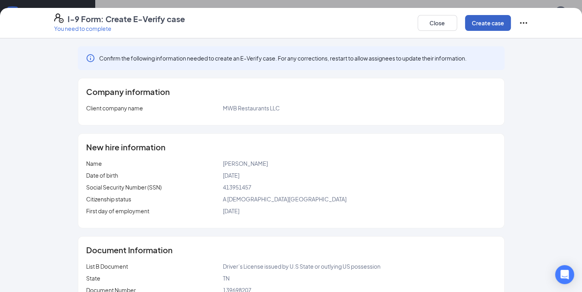
click at [482, 17] on button "Create case" at bounding box center [488, 23] width 46 height 16
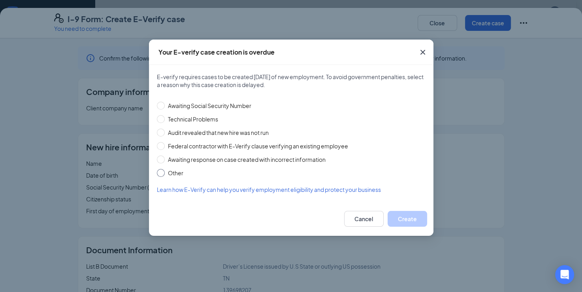
click at [184, 173] on span "Other" at bounding box center [176, 172] width 22 height 9
click at [165, 173] on input "Other" at bounding box center [161, 173] width 8 height 8
radio input "true"
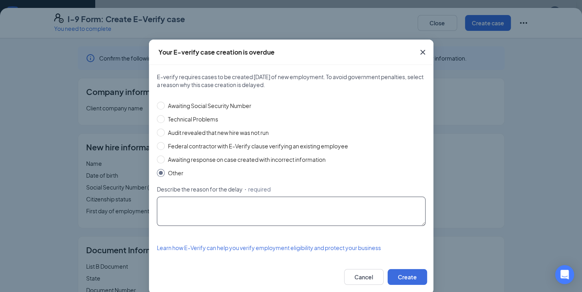
click at [274, 211] on textarea "Describe the reason for the delay ・required" at bounding box center [291, 210] width 269 height 29
type textarea "Waited on correct documents"
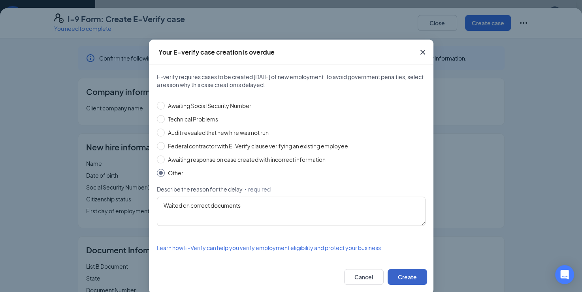
click at [394, 277] on button "Create" at bounding box center [408, 277] width 40 height 16
click at [496, 95] on div "Your E-verify case creation is overdue E-verify requires cases to be created [D…" at bounding box center [291, 146] width 582 height 292
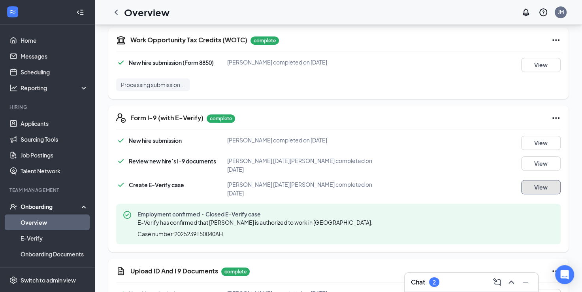
scroll to position [649, 0]
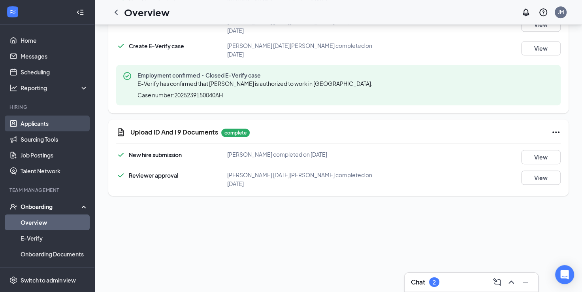
click at [60, 123] on link "Applicants" at bounding box center [55, 123] width 68 height 16
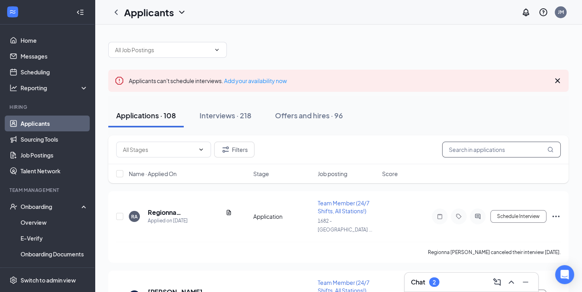
click at [469, 149] on input "text" at bounding box center [501, 150] width 119 height 16
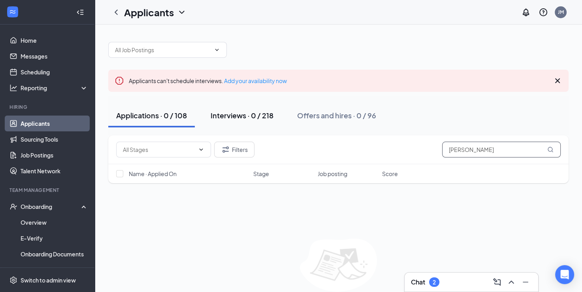
type input "[PERSON_NAME]"
click at [263, 123] on button "Interviews · 0 / 218" at bounding box center [242, 116] width 79 height 24
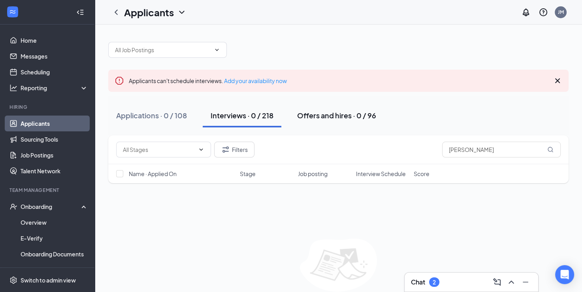
click at [364, 119] on div "Offers and hires · 0 / 96" at bounding box center [336, 115] width 79 height 10
